Goal: Navigation & Orientation: Find specific page/section

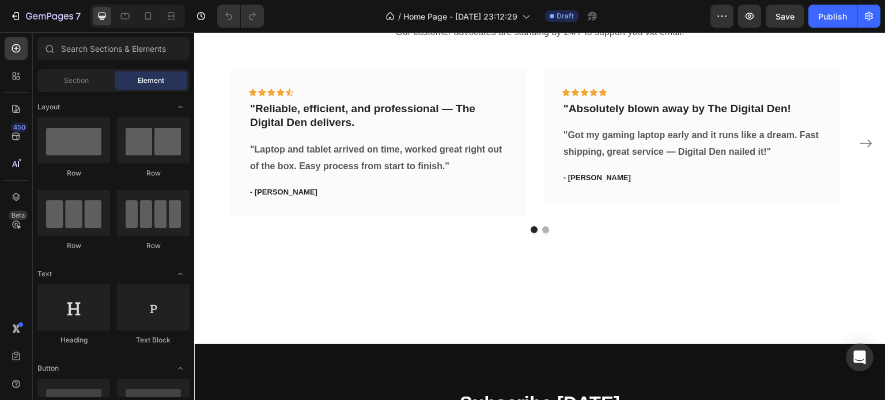
scroll to position [1751, 0]
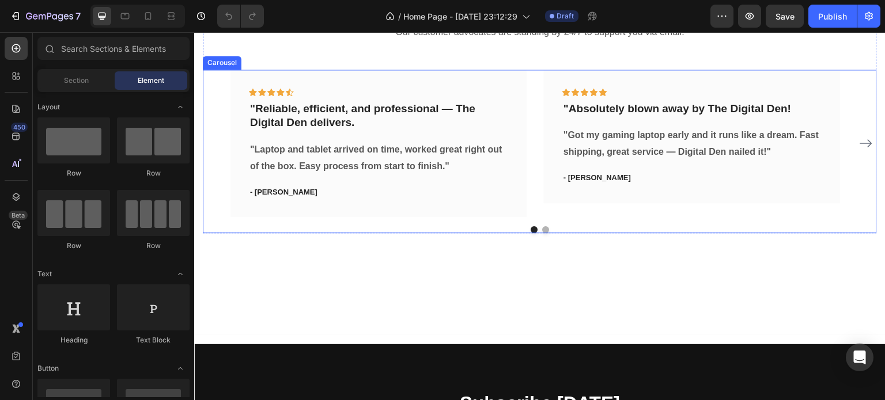
click at [861, 142] on icon "Carousel Next Arrow" at bounding box center [866, 144] width 14 height 14
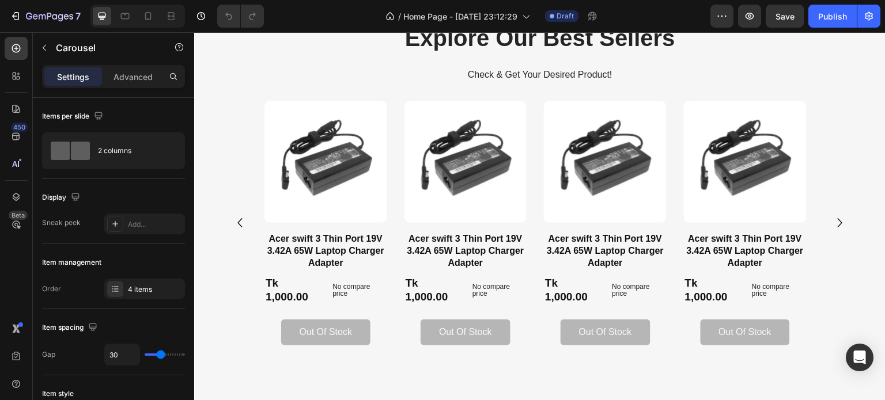
scroll to position [600, 0]
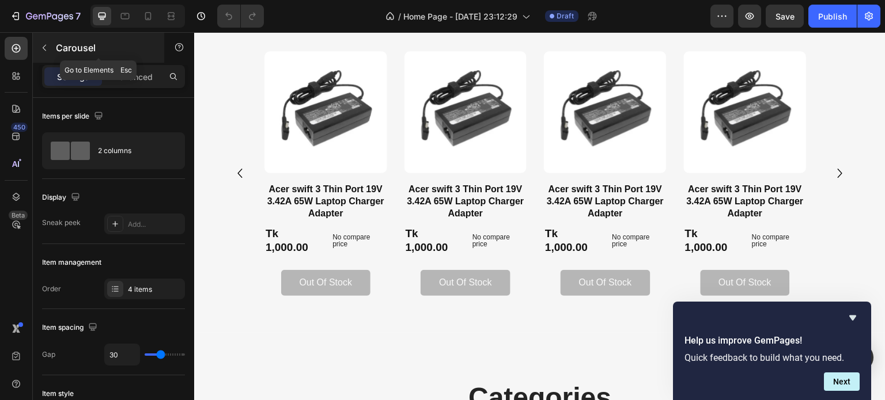
click at [46, 47] on icon "button" at bounding box center [44, 47] width 9 height 9
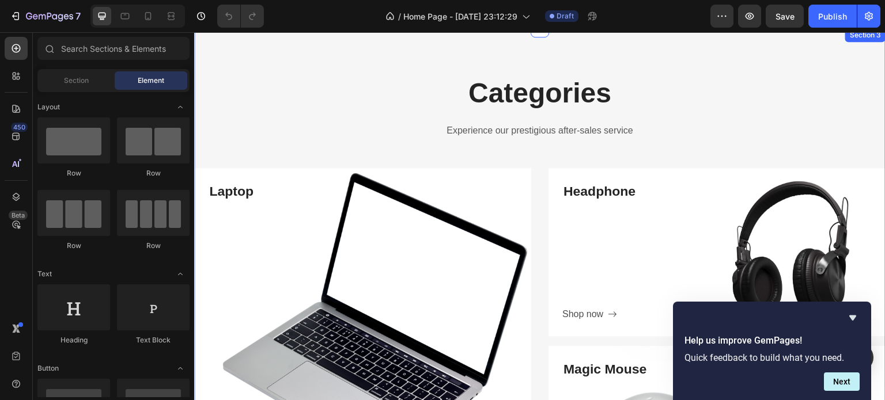
scroll to position [887, 0]
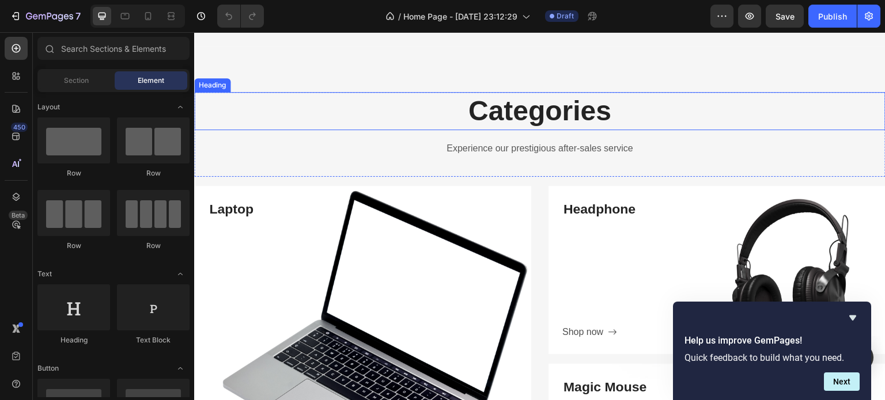
click at [658, 111] on p "Categories" at bounding box center [539, 111] width 689 height 36
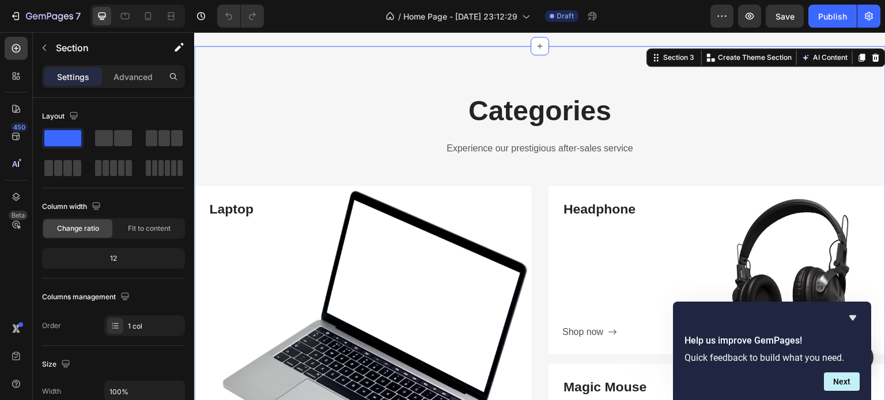
click at [550, 63] on div "Categories Heading Experience our prestigious after-sales service Text block Ro…" at bounding box center [539, 312] width 691 height 532
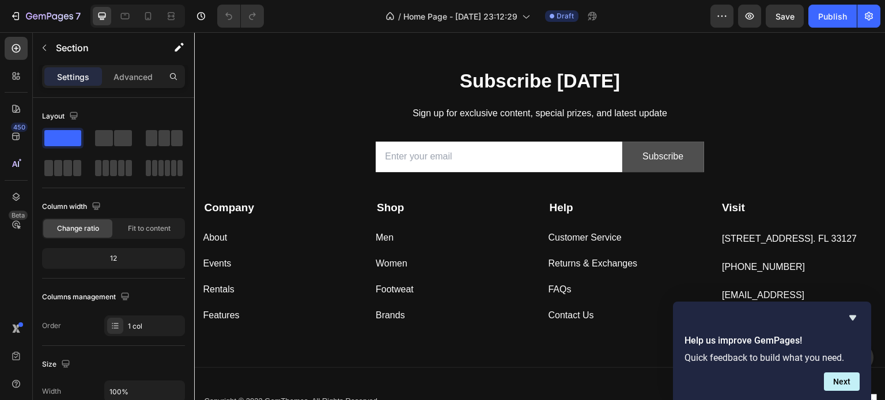
scroll to position [2076, 0]
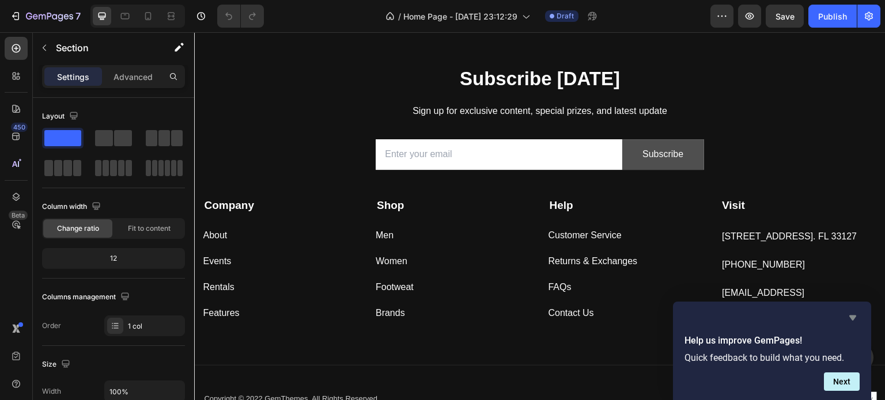
click at [848, 316] on icon "Hide survey" at bounding box center [853, 318] width 14 height 14
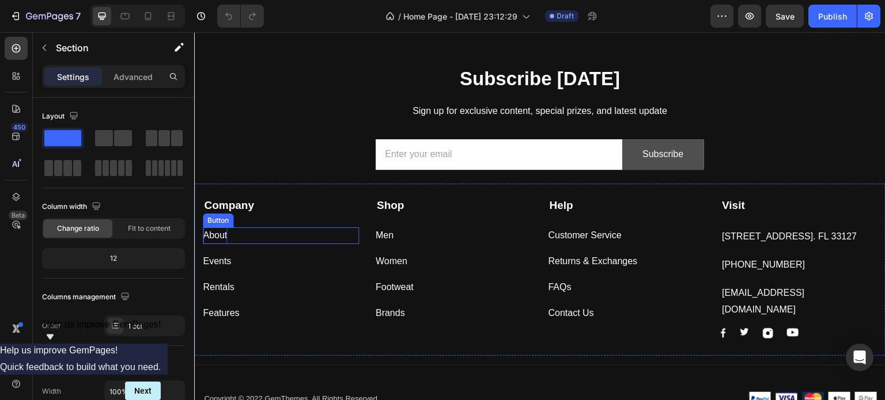
click at [217, 237] on div "About" at bounding box center [215, 236] width 24 height 17
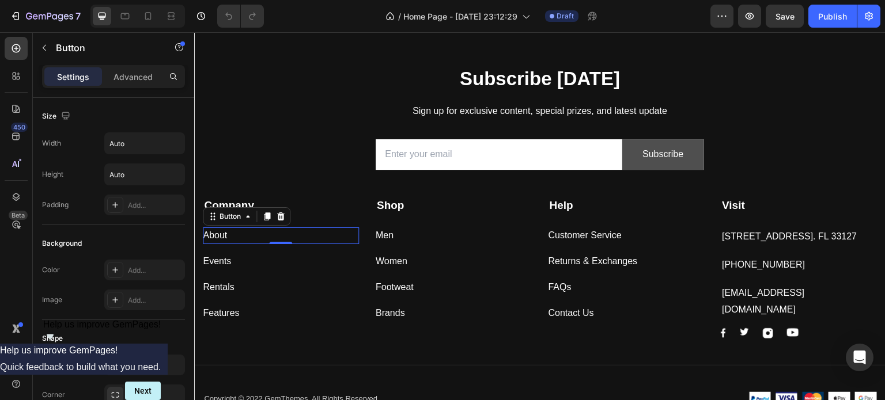
click at [239, 236] on div "About Button 0" at bounding box center [281, 236] width 156 height 17
click at [244, 229] on div "About Button 0" at bounding box center [281, 236] width 156 height 17
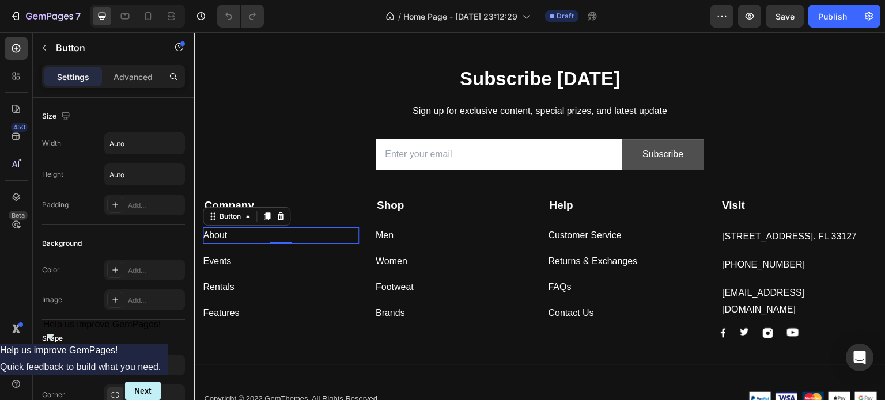
click at [244, 229] on div "About Button 0" at bounding box center [281, 236] width 156 height 17
